Goal: Information Seeking & Learning: Learn about a topic

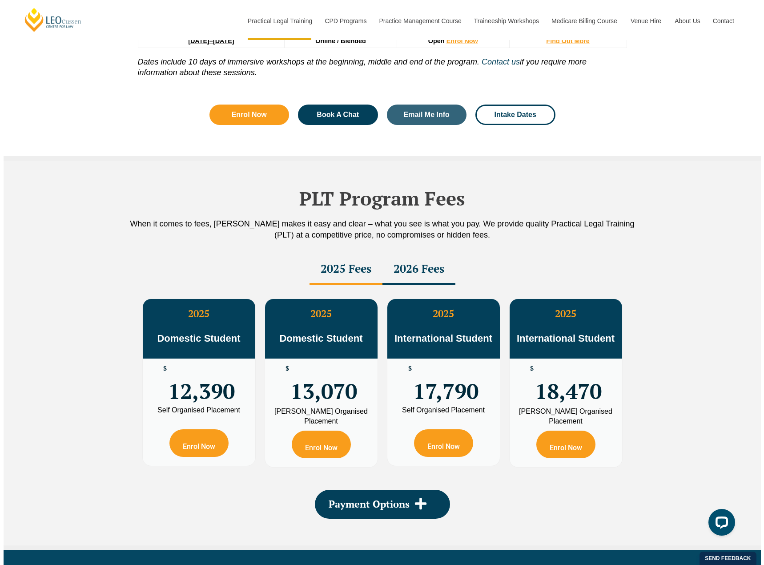
scroll to position [1467, 0]
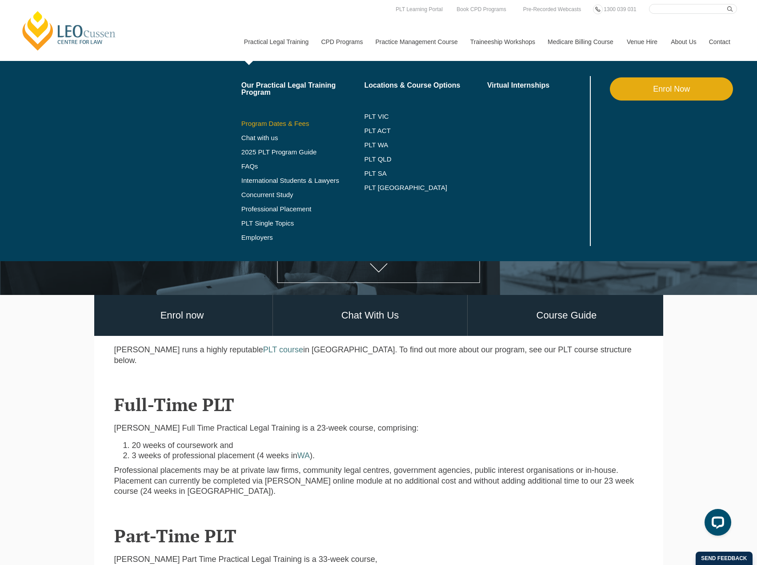
click at [280, 121] on link "Program Dates & Fees" at bounding box center [302, 123] width 123 height 7
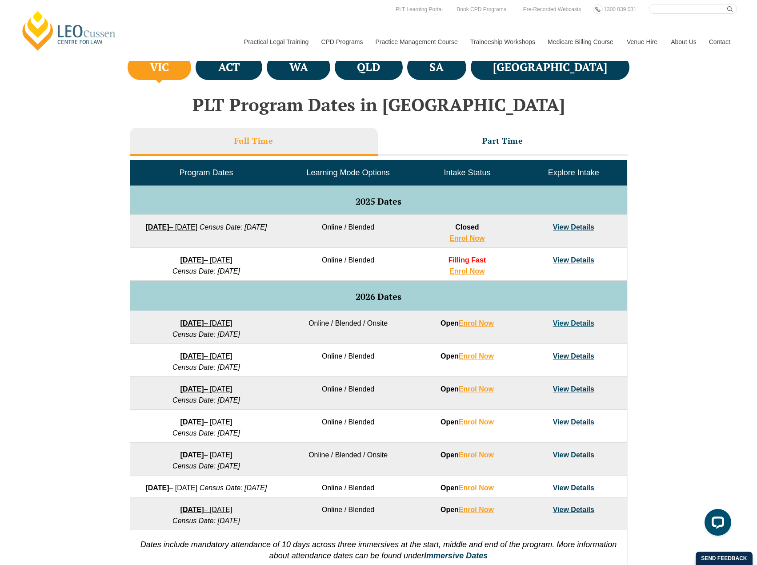
scroll to position [311, 0]
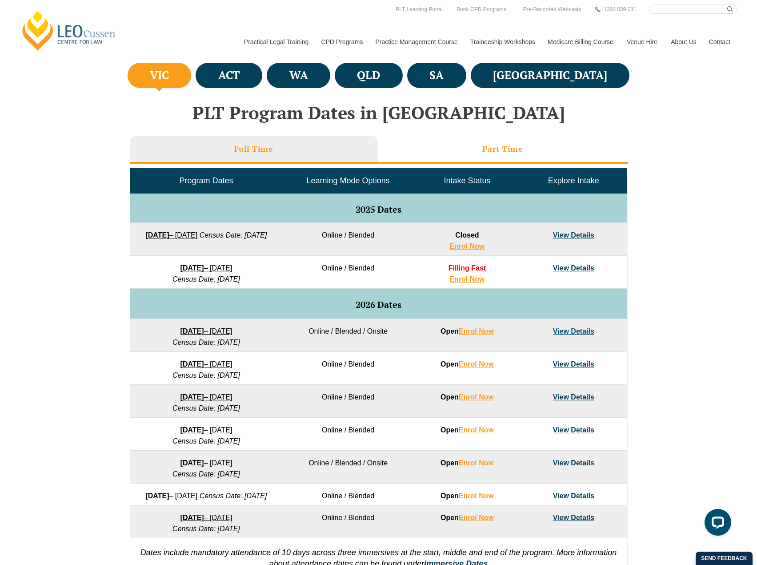
click at [498, 154] on li "Part Time" at bounding box center [503, 150] width 250 height 28
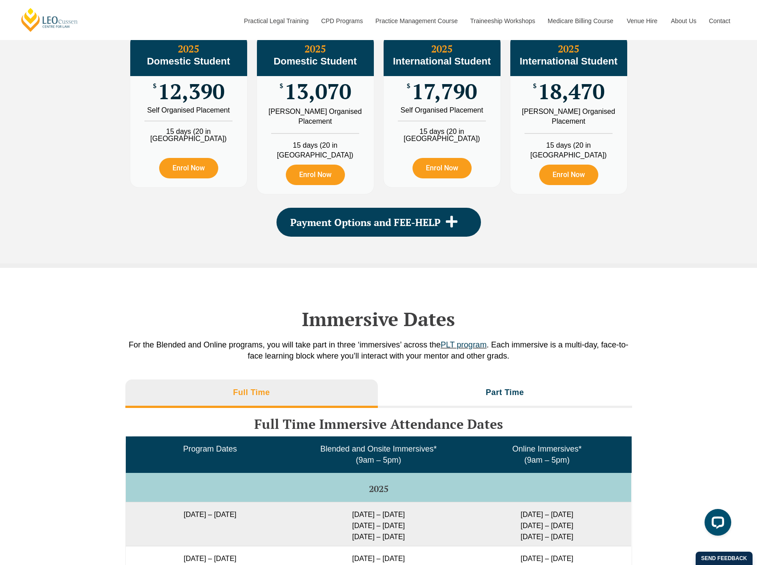
scroll to position [1067, 0]
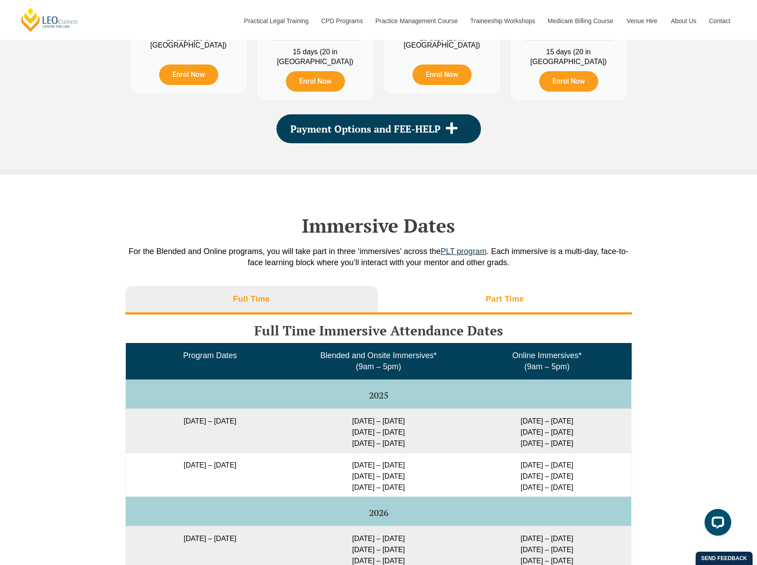
click at [525, 289] on li "Part Time" at bounding box center [505, 300] width 254 height 28
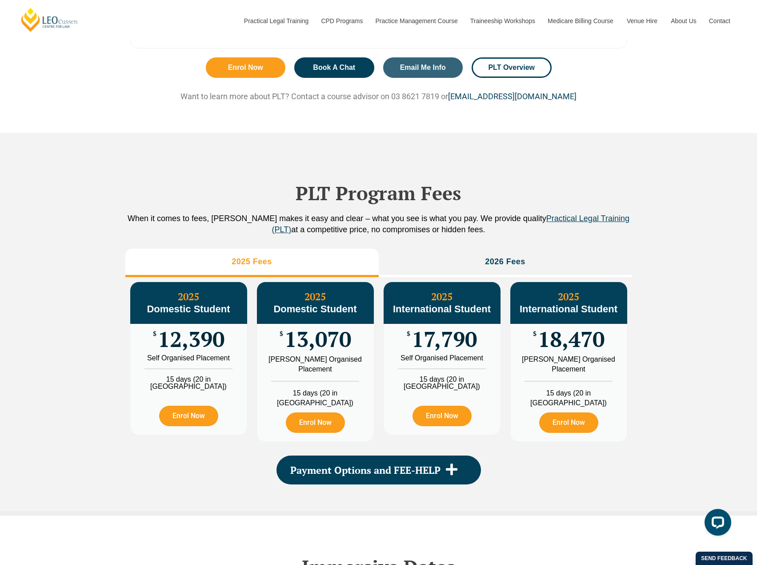
scroll to position [800, 0]
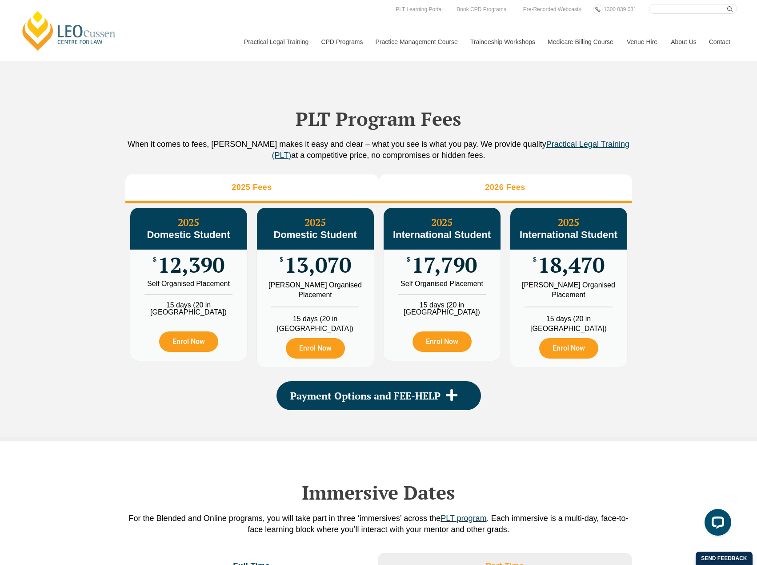
drag, startPoint x: 497, startPoint y: 191, endPoint x: 506, endPoint y: 194, distance: 9.0
click at [497, 191] on h3 "2026 Fees" at bounding box center [505, 187] width 40 height 10
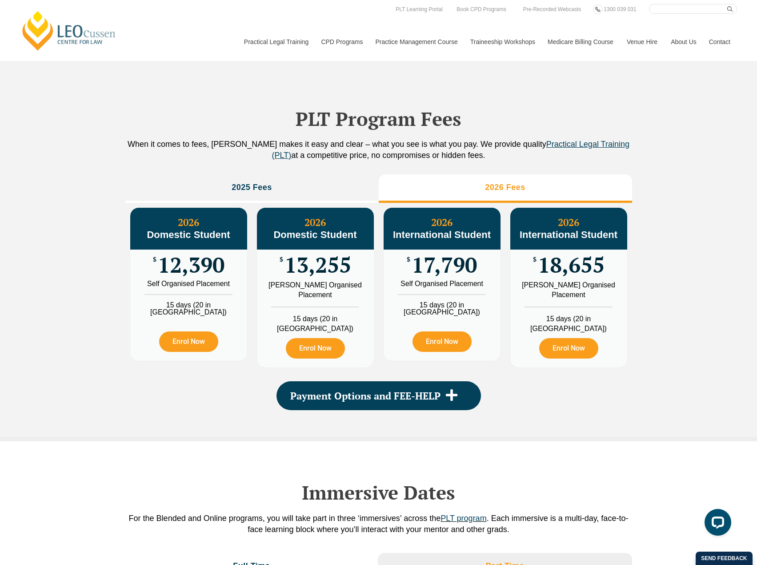
click at [720, 41] on link "Contact" at bounding box center [719, 42] width 35 height 38
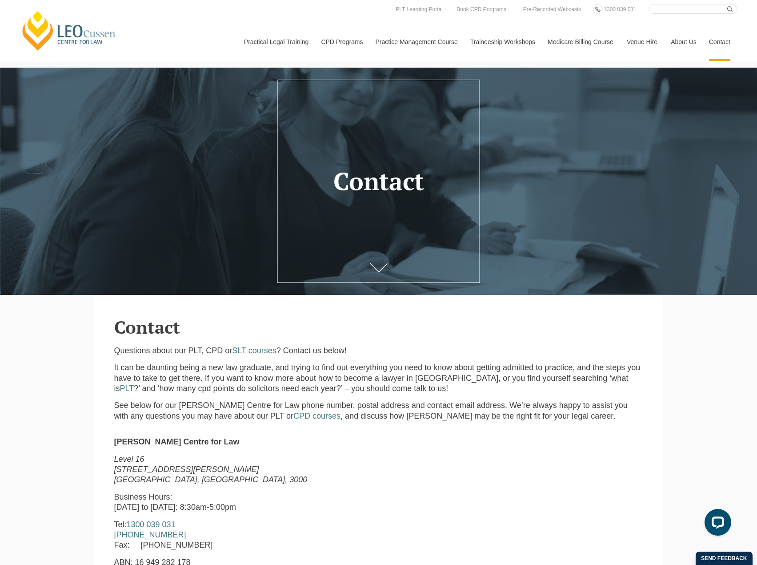
click at [718, 43] on link "Contact" at bounding box center [719, 42] width 35 height 38
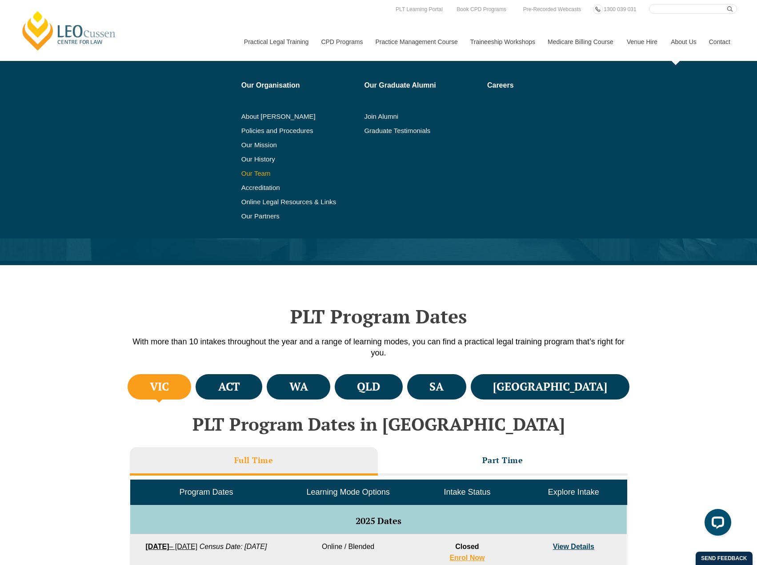
click at [262, 170] on link "Our Team" at bounding box center [299, 173] width 117 height 7
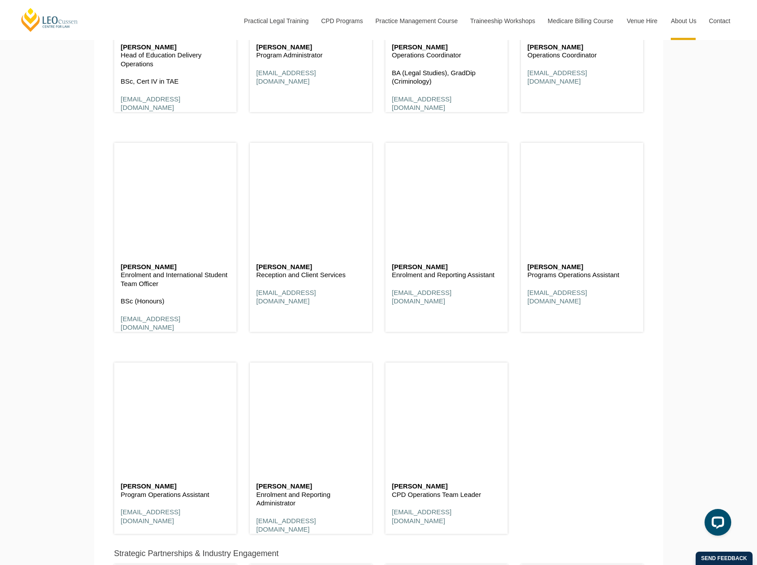
scroll to position [3335, 0]
